Goal: Check status: Check status

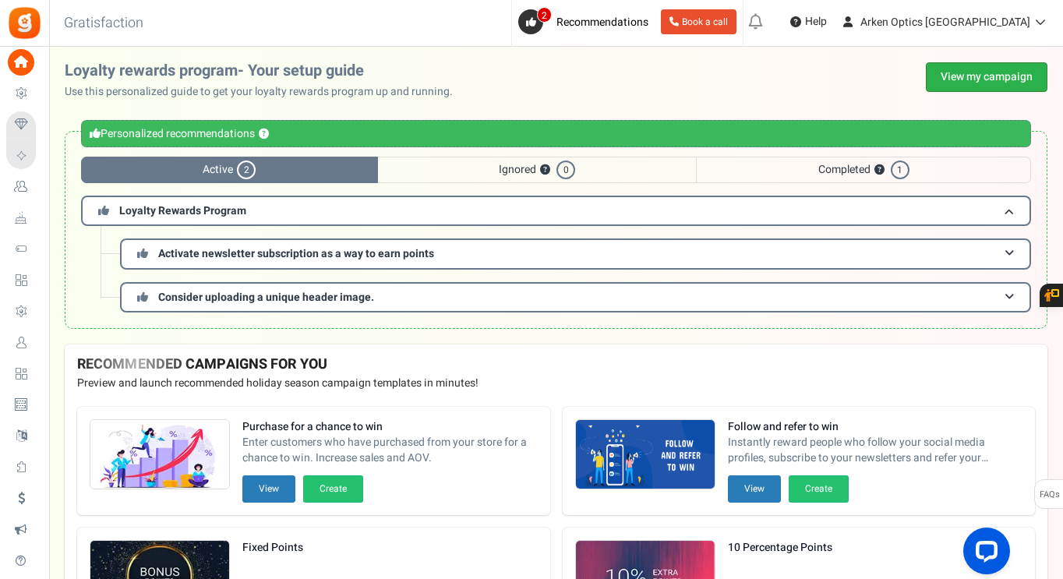
click at [956, 73] on link "View my campaign" at bounding box center [987, 77] width 122 height 30
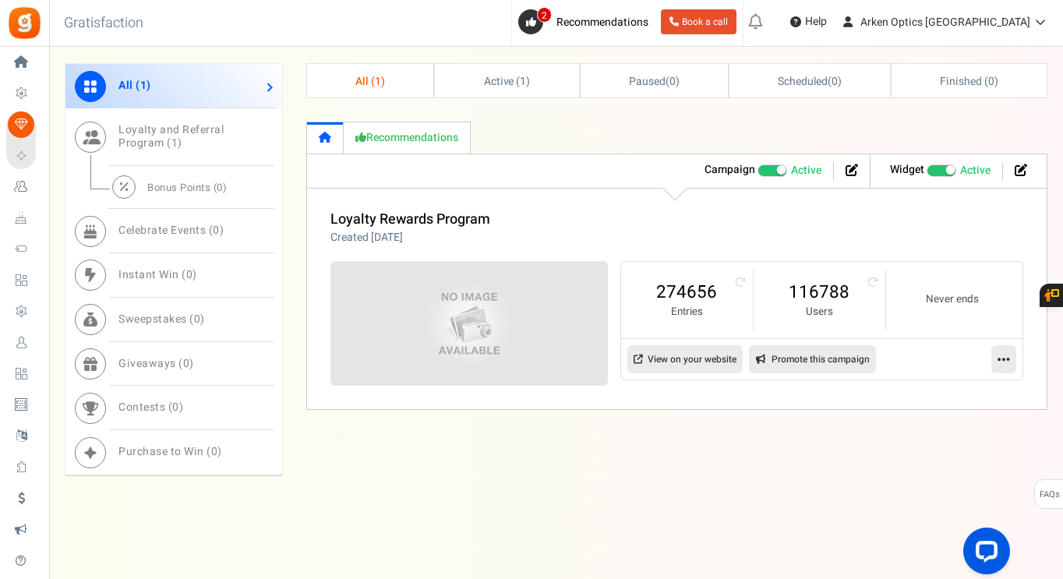
scroll to position [725, 0]
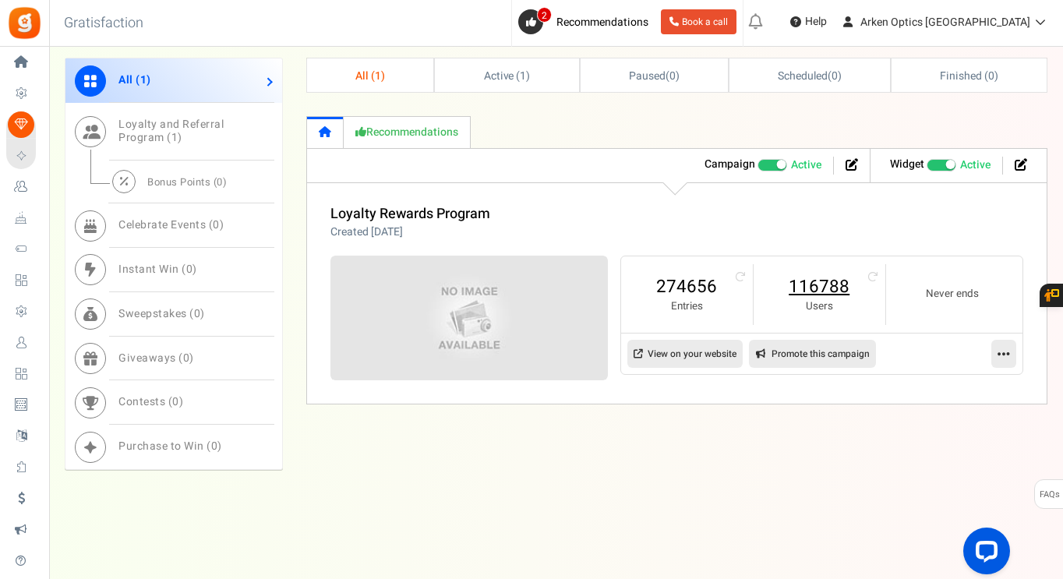
click at [848, 285] on link "116788" at bounding box center [819, 286] width 100 height 25
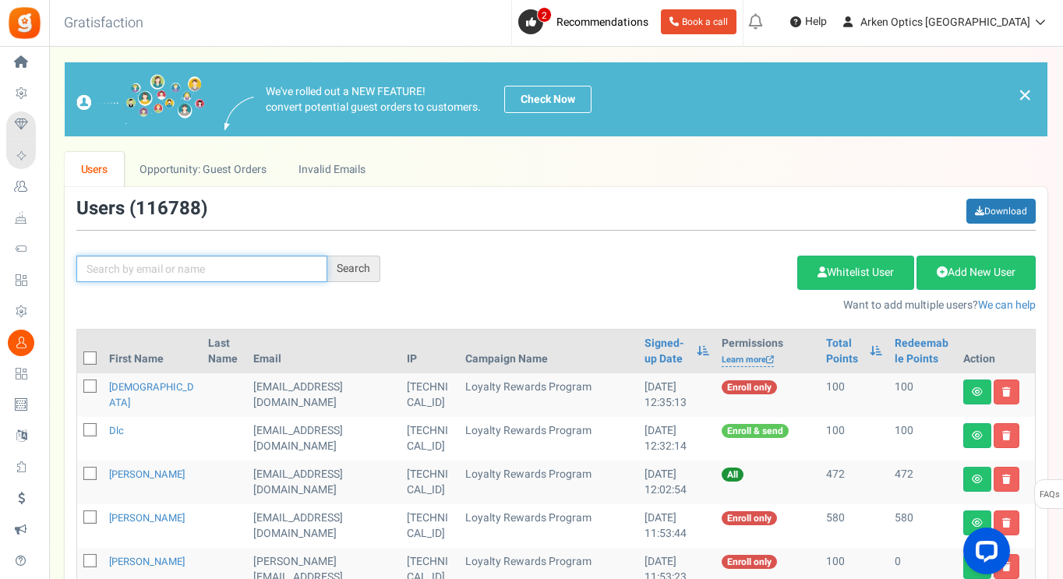
click at [177, 266] on input "text" at bounding box center [201, 269] width 251 height 26
paste input "[EMAIL_ADDRESS][PERSON_NAME][DOMAIN_NAME]"
type input "[EMAIL_ADDRESS][PERSON_NAME][DOMAIN_NAME]"
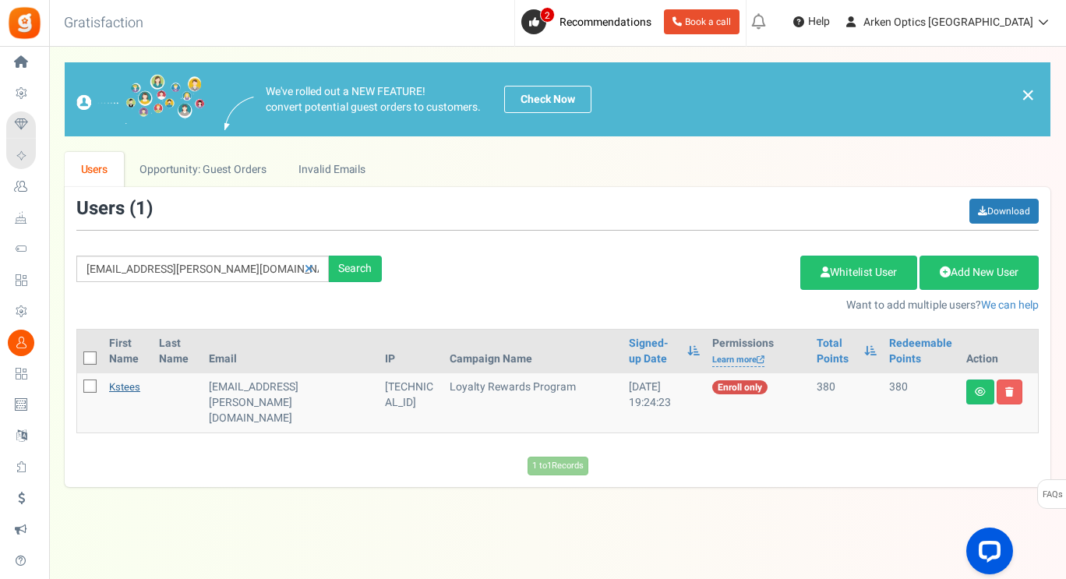
click at [118, 389] on link "kstees" at bounding box center [124, 386] width 31 height 15
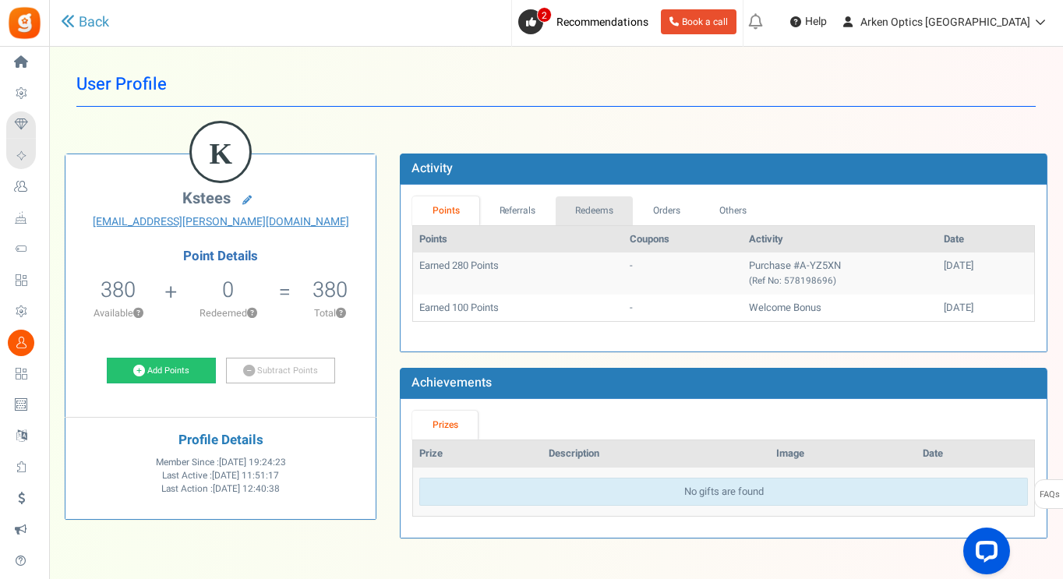
click at [578, 210] on link "Redeems" at bounding box center [594, 210] width 78 height 29
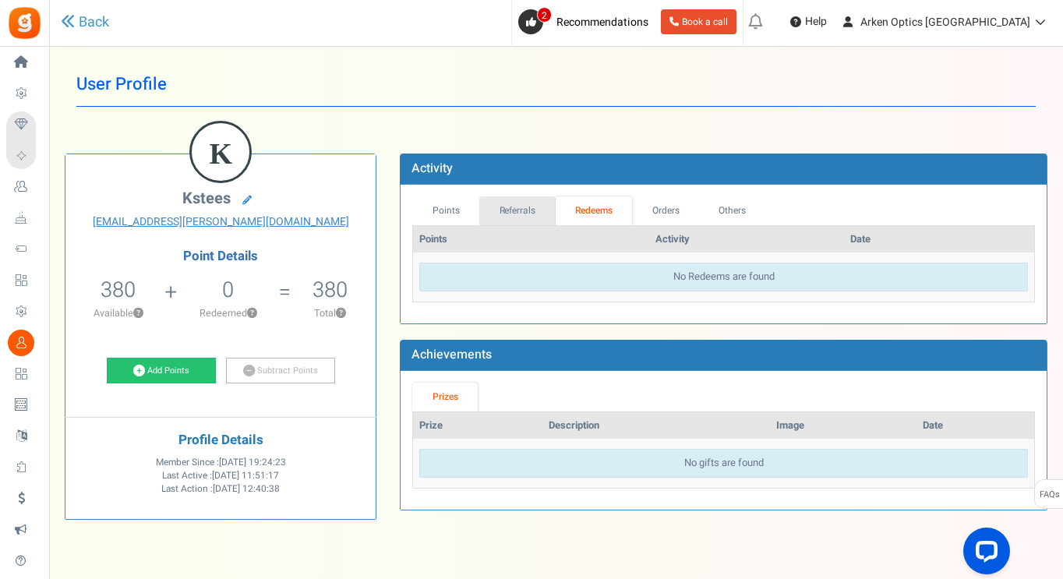
click at [542, 211] on link "Referrals" at bounding box center [517, 210] width 76 height 29
click at [453, 209] on link "Points" at bounding box center [445, 210] width 67 height 29
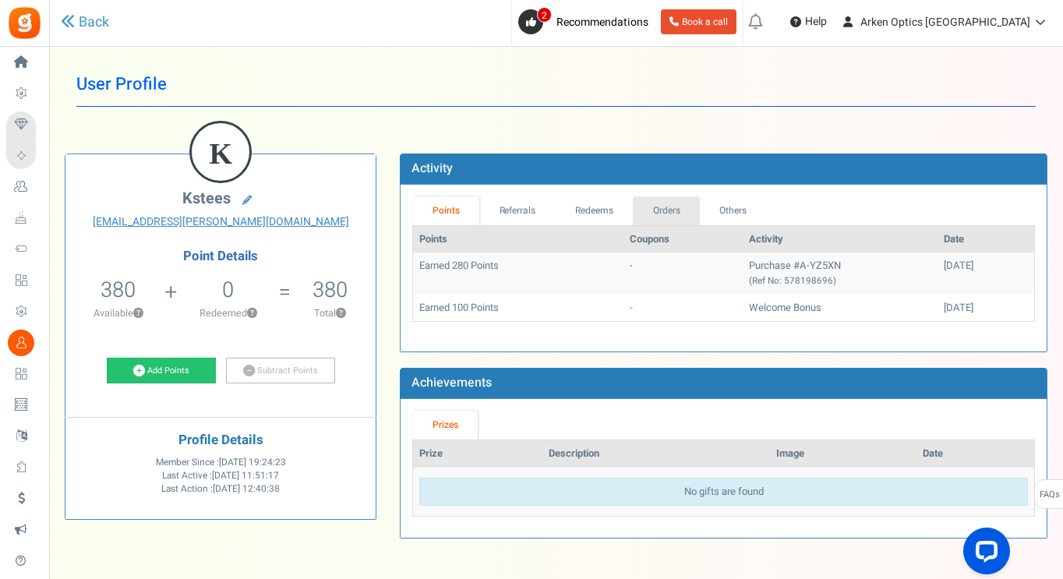
click at [657, 218] on link "Orders" at bounding box center [666, 210] width 67 height 29
